Goal: Transaction & Acquisition: Purchase product/service

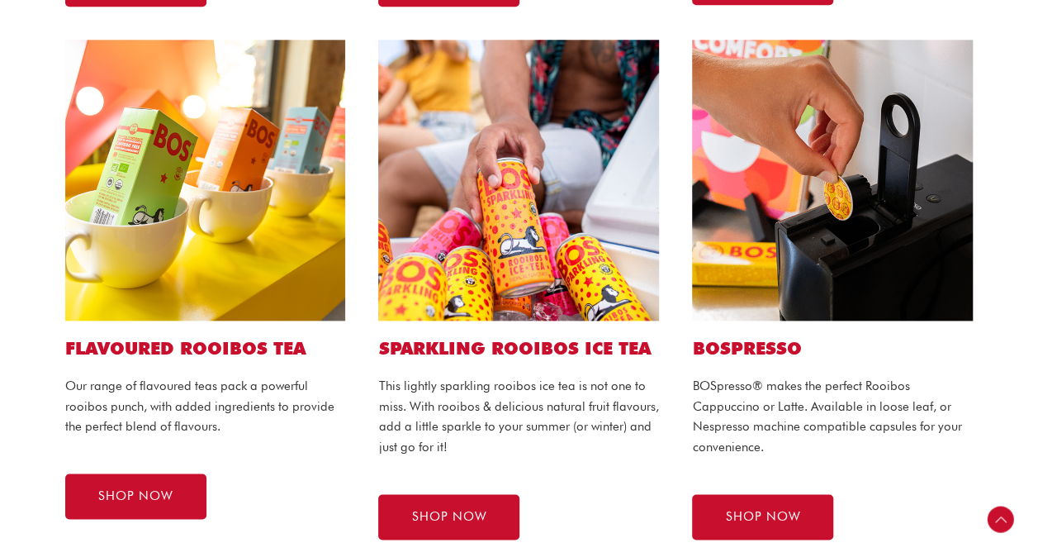
scroll to position [894, 0]
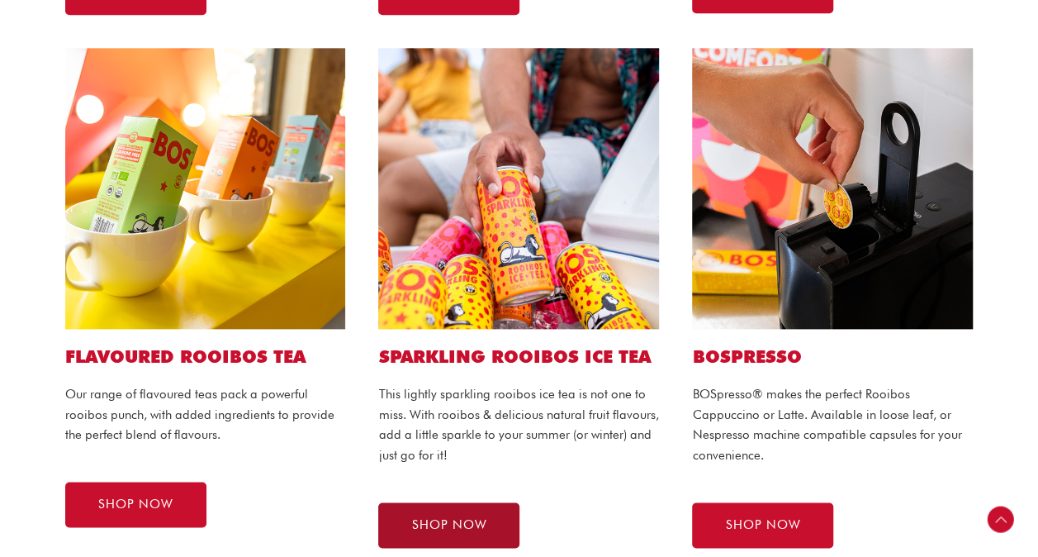
click at [457, 519] on span "SHOP NOW" at bounding box center [448, 525] width 75 height 12
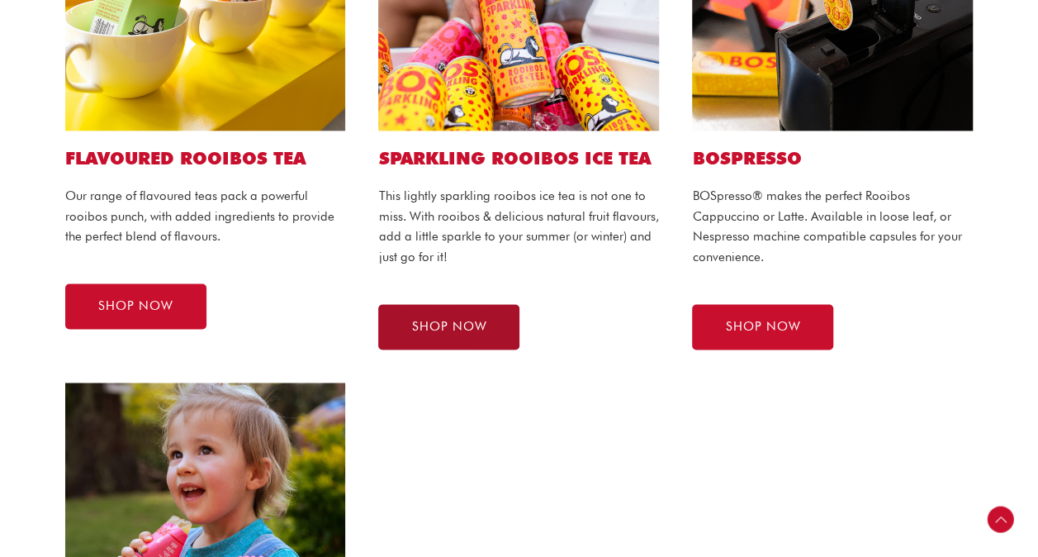
scroll to position [1098, 0]
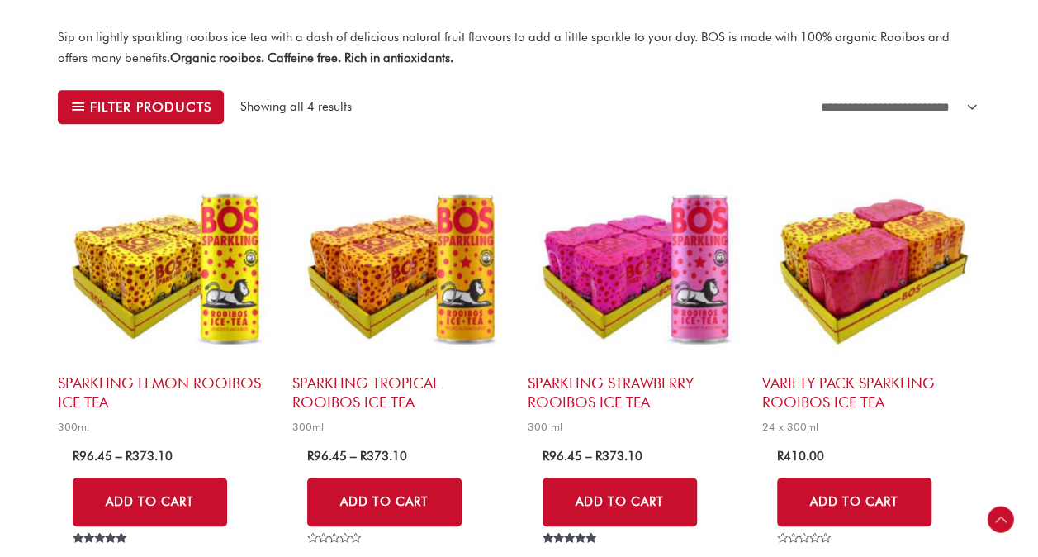
scroll to position [457, 0]
